Goal: Navigation & Orientation: Find specific page/section

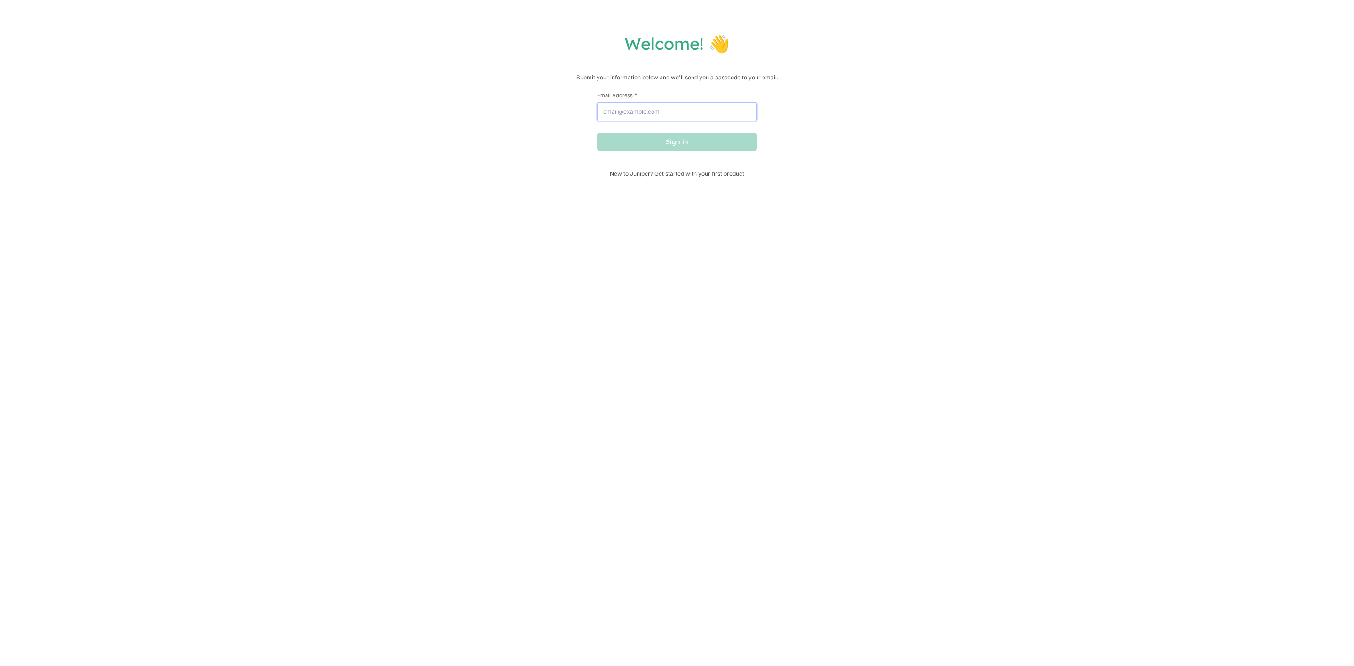
drag, startPoint x: 669, startPoint y: 116, endPoint x: 644, endPoint y: 134, distance: 30.3
click at [669, 116] on input "Email Address *" at bounding box center [677, 111] width 160 height 19
type input "[EMAIL_ADDRESS][DOMAIN_NAME]"
click at [651, 130] on form "First Name * Last Name * Email Address * [EMAIL_ADDRESS][DOMAIN_NAME] Sign in" at bounding box center [677, 122] width 160 height 60
click at [651, 141] on button "Sign in" at bounding box center [677, 142] width 160 height 19
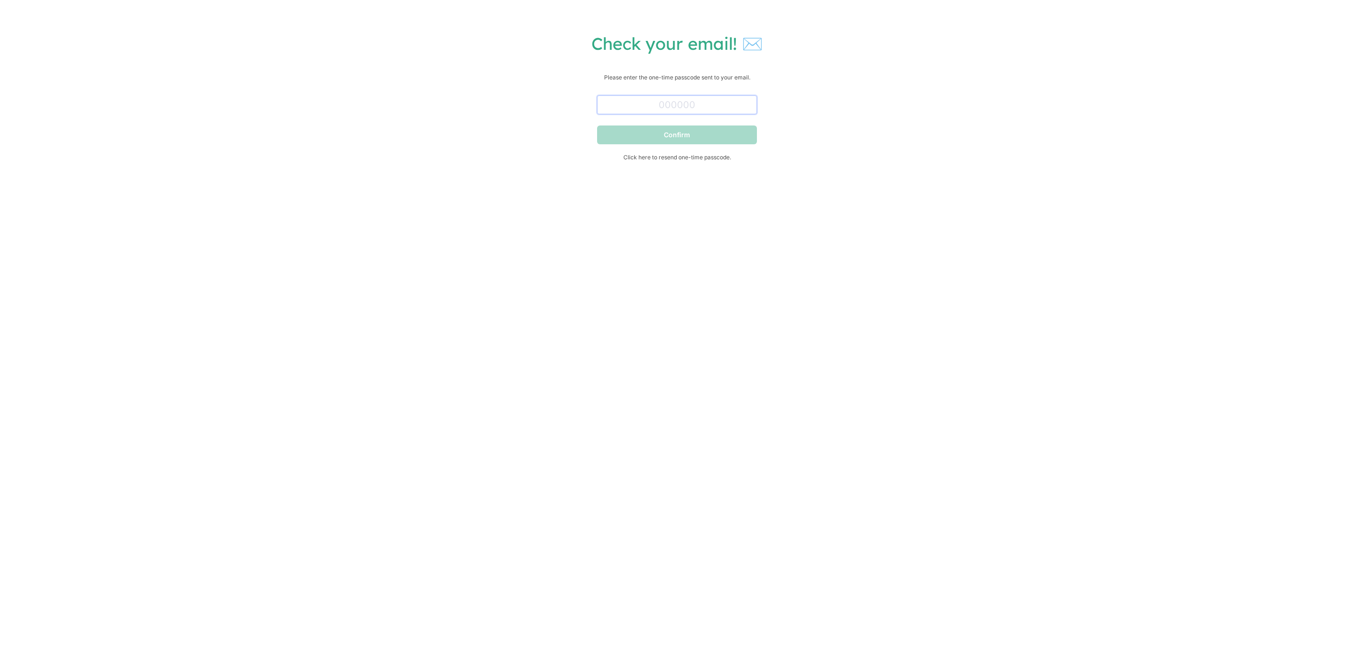
click at [707, 97] on input "text" at bounding box center [677, 104] width 160 height 19
paste input "508427"
type input "508427"
click at [684, 136] on button "Confirm" at bounding box center [677, 135] width 160 height 19
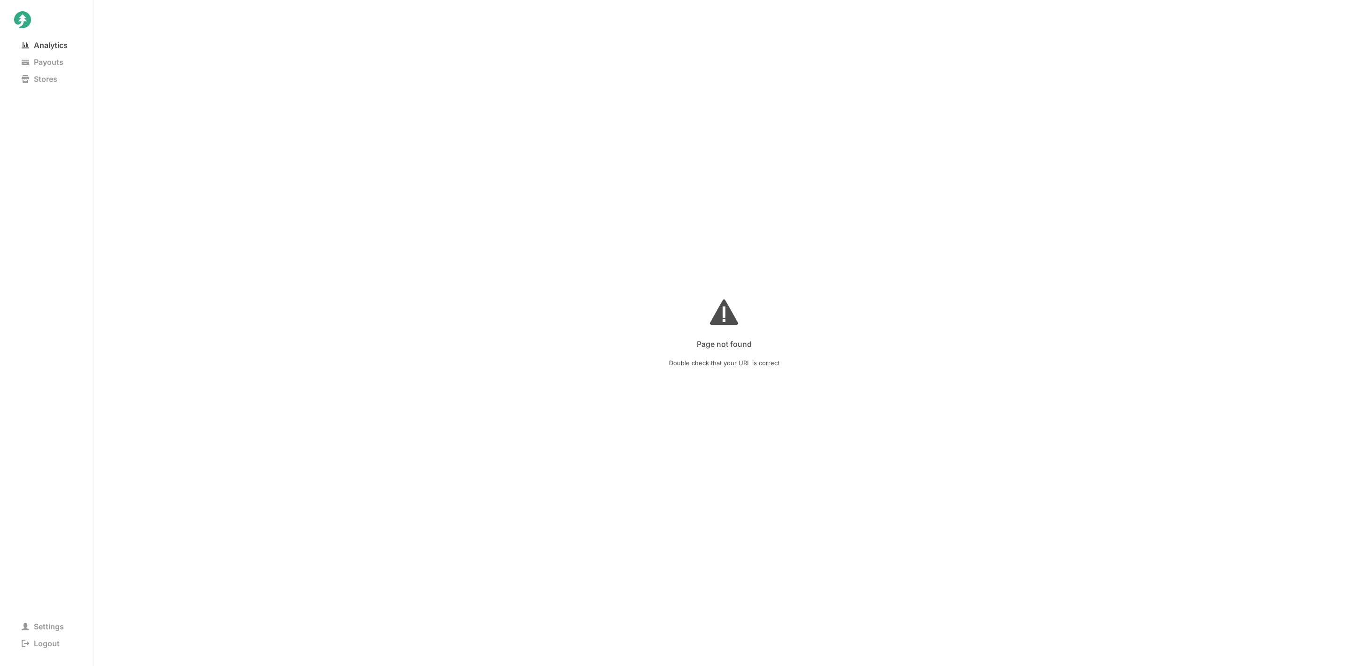
click at [54, 44] on span "Analytics" at bounding box center [44, 45] width 61 height 13
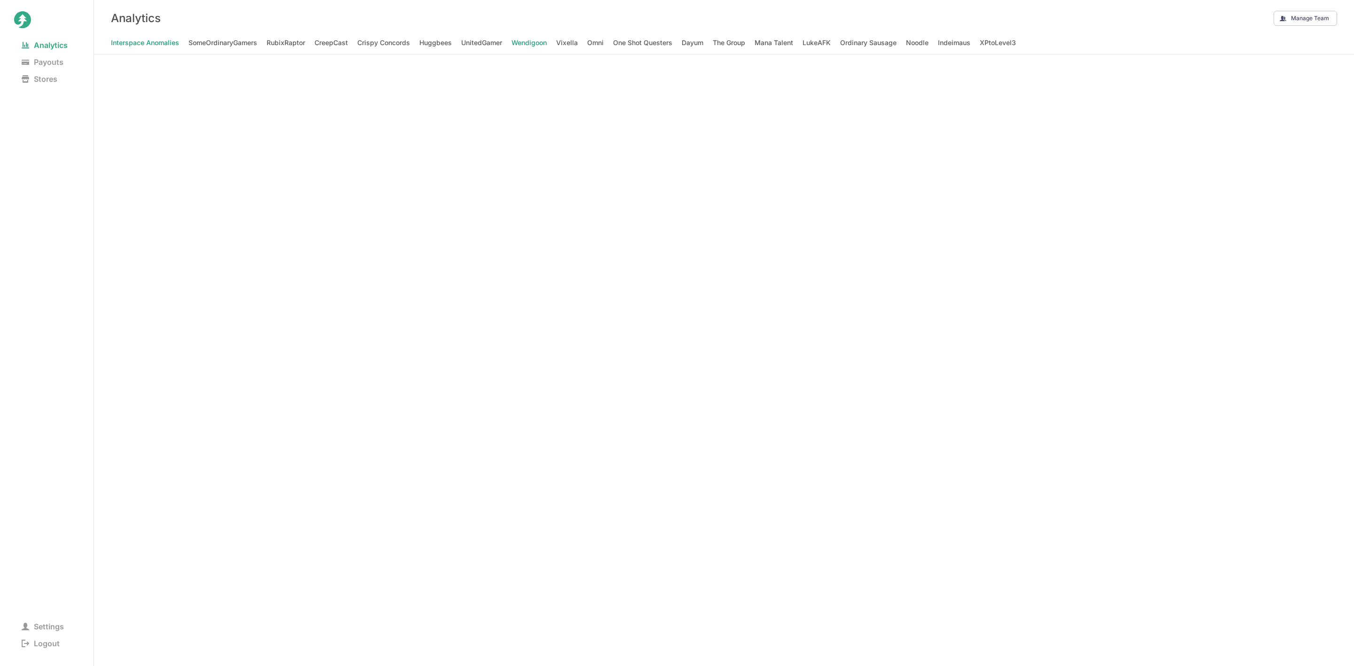
click at [532, 39] on span "Wendigoon" at bounding box center [528, 42] width 35 height 13
